Goal: Register for event/course

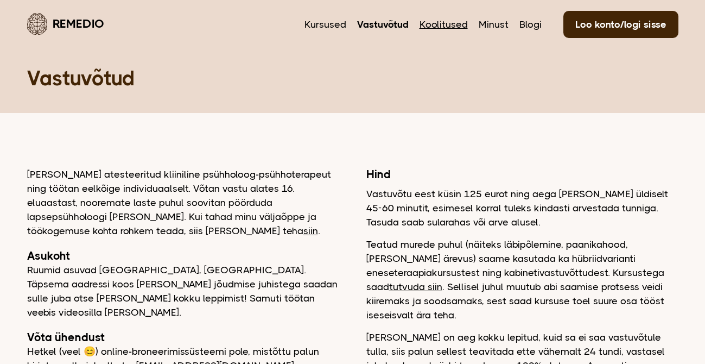
click at [437, 25] on link "Koolitused" at bounding box center [443, 24] width 48 height 14
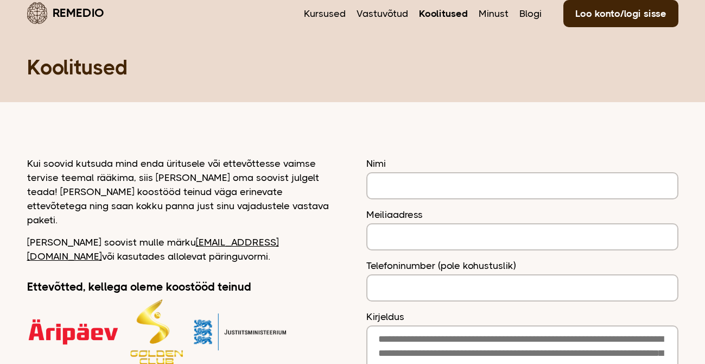
scroll to position [11, 0]
click at [369, 7] on link "Vastuvõtud" at bounding box center [383, 13] width 52 height 14
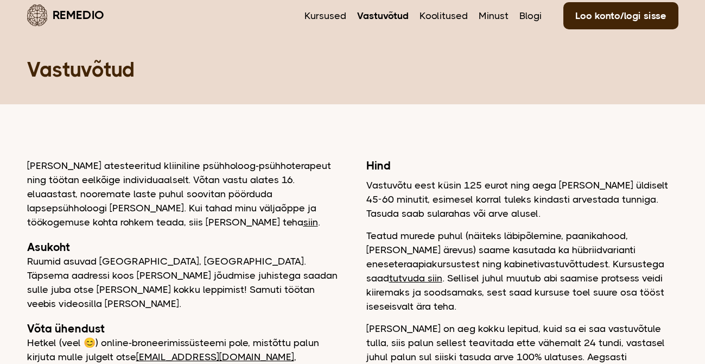
scroll to position [11, 0]
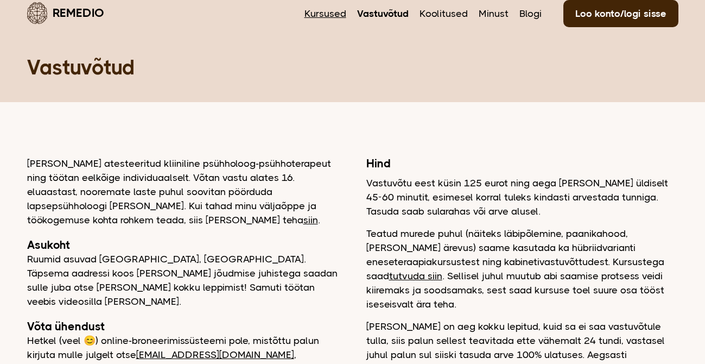
click at [340, 12] on link "Kursused" at bounding box center [325, 14] width 42 height 14
